Goal: Navigation & Orientation: Find specific page/section

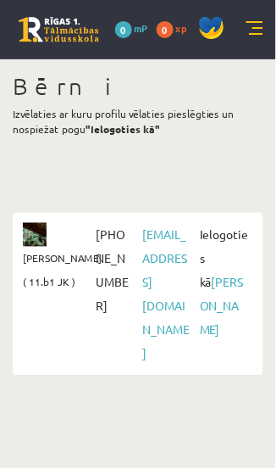
click at [260, 27] on link at bounding box center [255, 29] width 17 height 17
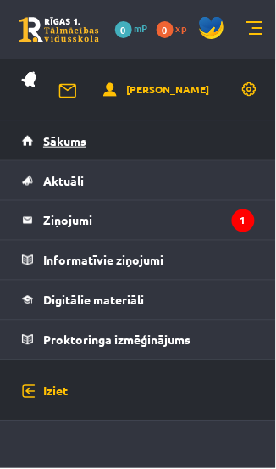
click at [198, 150] on link "Sākums" at bounding box center [138, 140] width 233 height 39
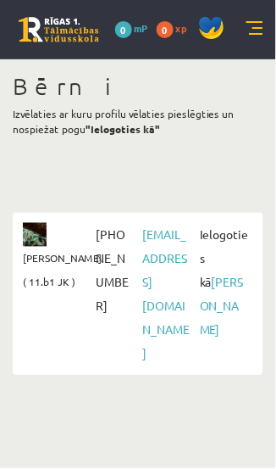
click at [253, 46] on div "0 Dāvanas 0 mP 0 xp" at bounding box center [138, 29] width 276 height 59
click at [253, 31] on link at bounding box center [255, 29] width 17 height 17
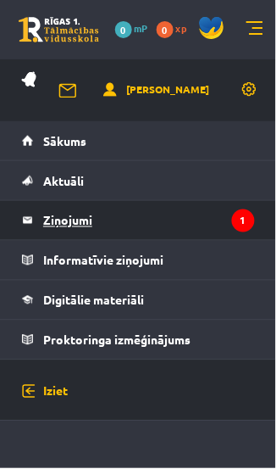
click at [197, 220] on legend "Ziņojumi 1" at bounding box center [149, 220] width 212 height 39
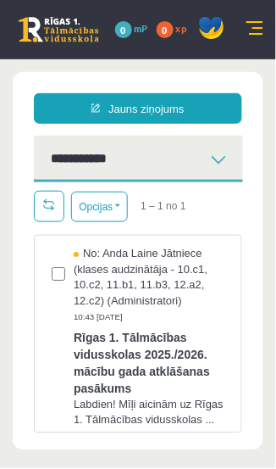
scroll to position [4, 0]
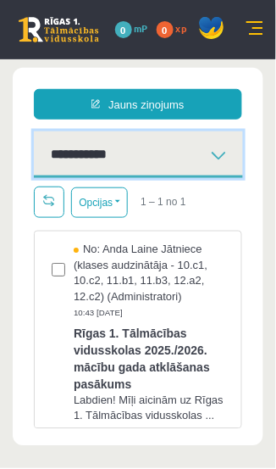
click at [230, 155] on select "**********" at bounding box center [138, 154] width 209 height 47
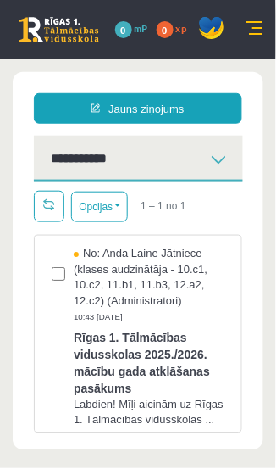
click at [252, 27] on link at bounding box center [255, 29] width 17 height 17
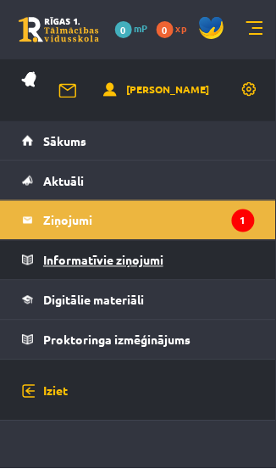
click at [211, 263] on legend "Informatīvie ziņojumi 0" at bounding box center [149, 260] width 212 height 39
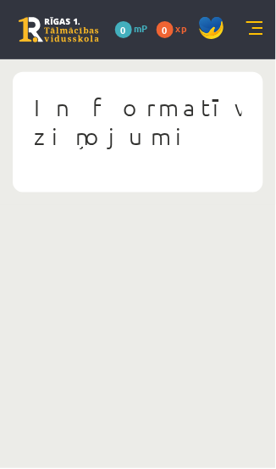
click at [254, 31] on link at bounding box center [255, 29] width 17 height 17
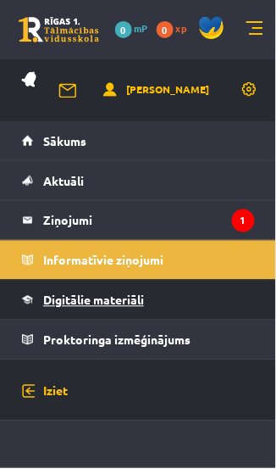
click at [169, 303] on link "Digitālie materiāli" at bounding box center [138, 300] width 233 height 39
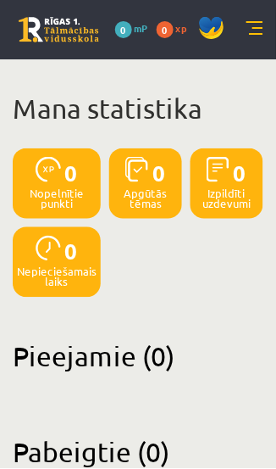
click at [260, 34] on link at bounding box center [255, 29] width 17 height 17
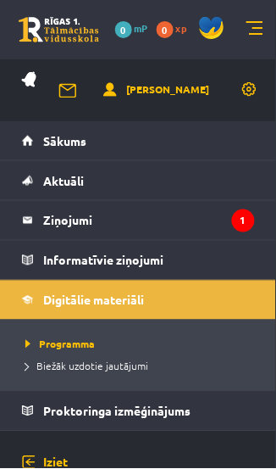
click at [212, 28] on span at bounding box center [211, 27] width 25 height 25
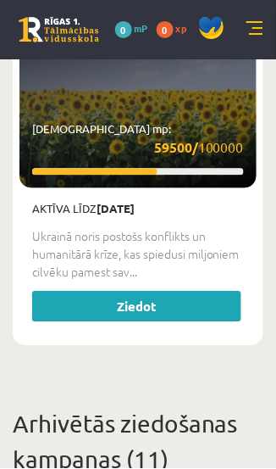
scroll to position [1358, 0]
